Goal: Find contact information: Find contact information

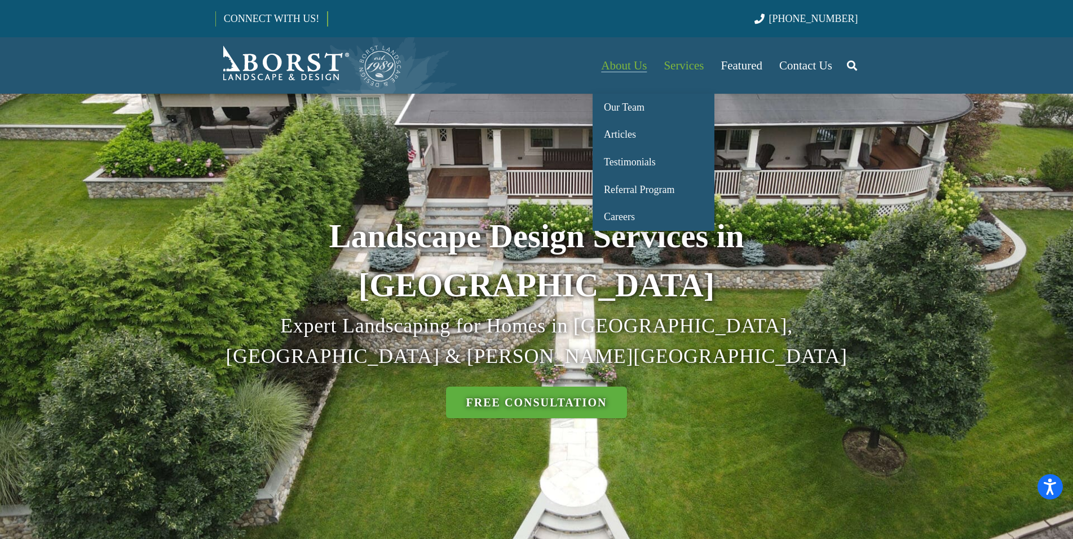
click at [615, 62] on span "About Us" at bounding box center [624, 66] width 46 height 14
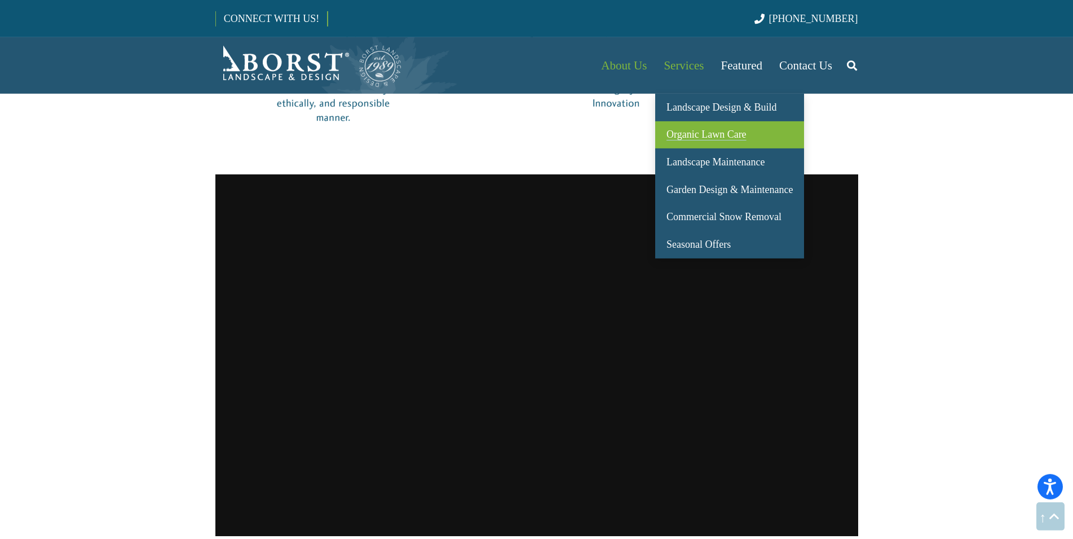
scroll to position [779, 0]
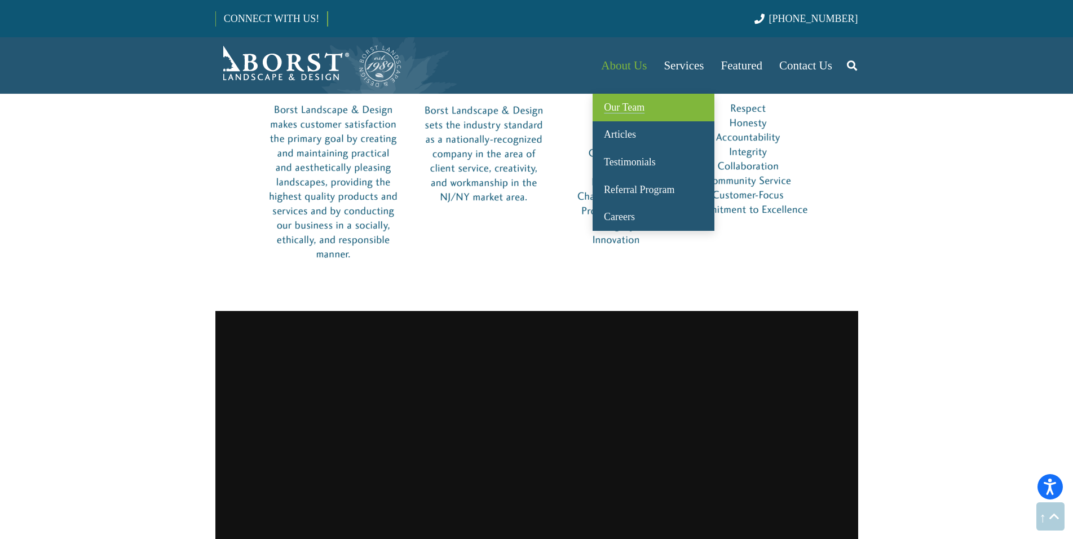
click at [628, 113] on span "Our Team" at bounding box center [624, 107] width 41 height 11
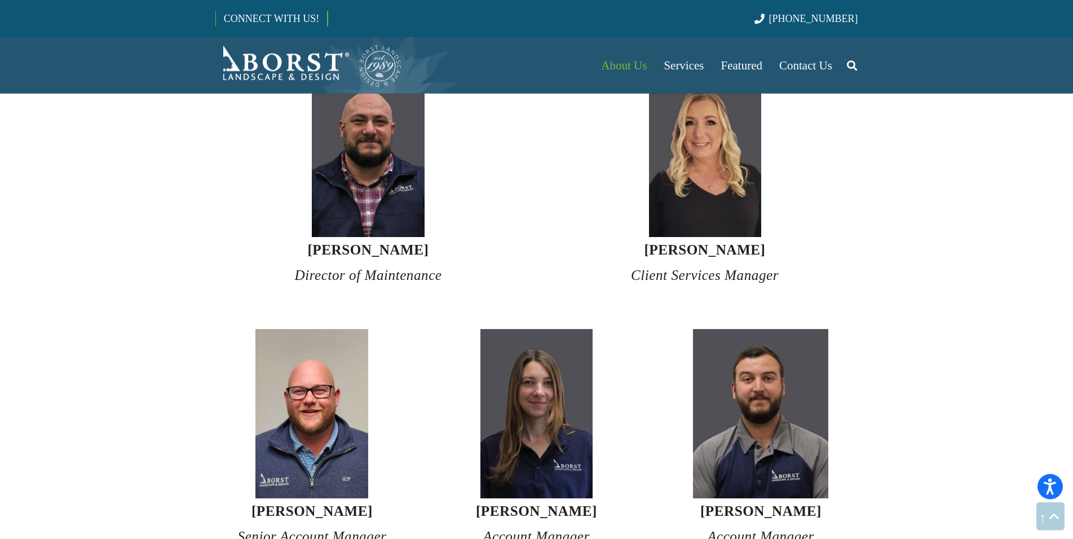
scroll to position [2876, 0]
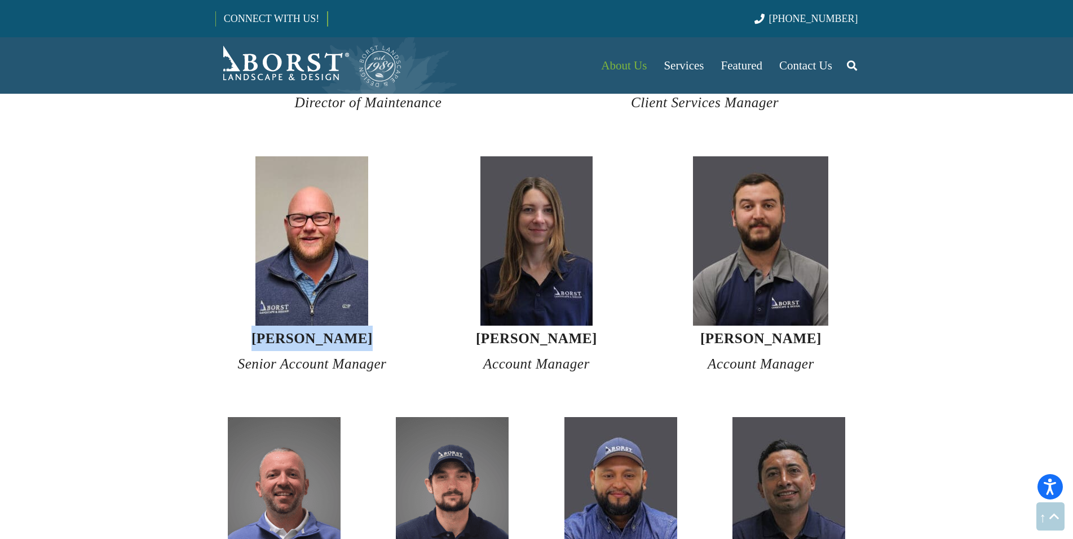
drag, startPoint x: 365, startPoint y: 312, endPoint x: 253, endPoint y: 317, distance: 112.3
click at [253, 325] on h4 "[PERSON_NAME] Senior Account Manager" at bounding box center [312, 350] width 194 height 51
copy strong "[PERSON_NAME]"
